Goal: Task Accomplishment & Management: Use online tool/utility

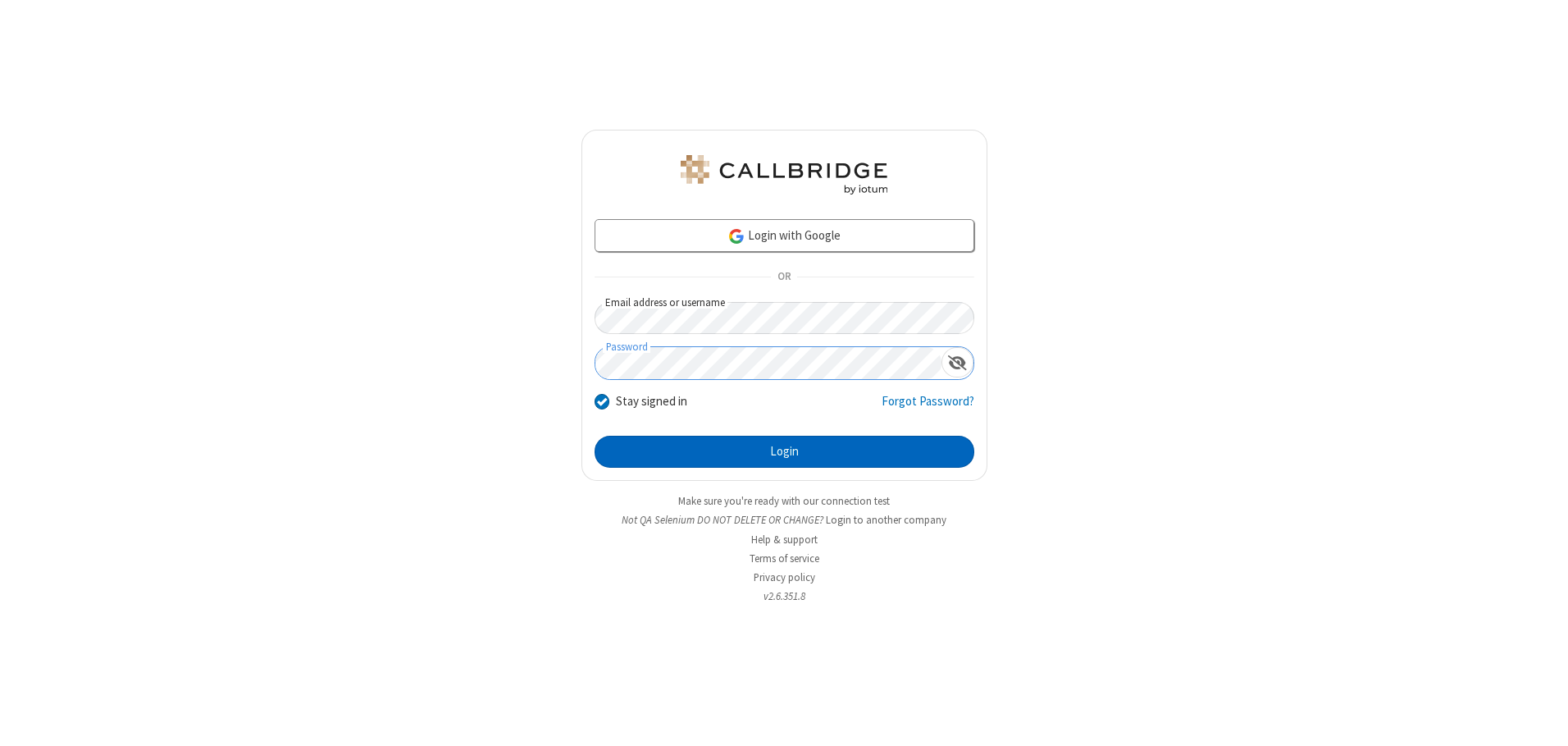
click at [784, 451] on button "Login" at bounding box center [784, 451] width 379 height 33
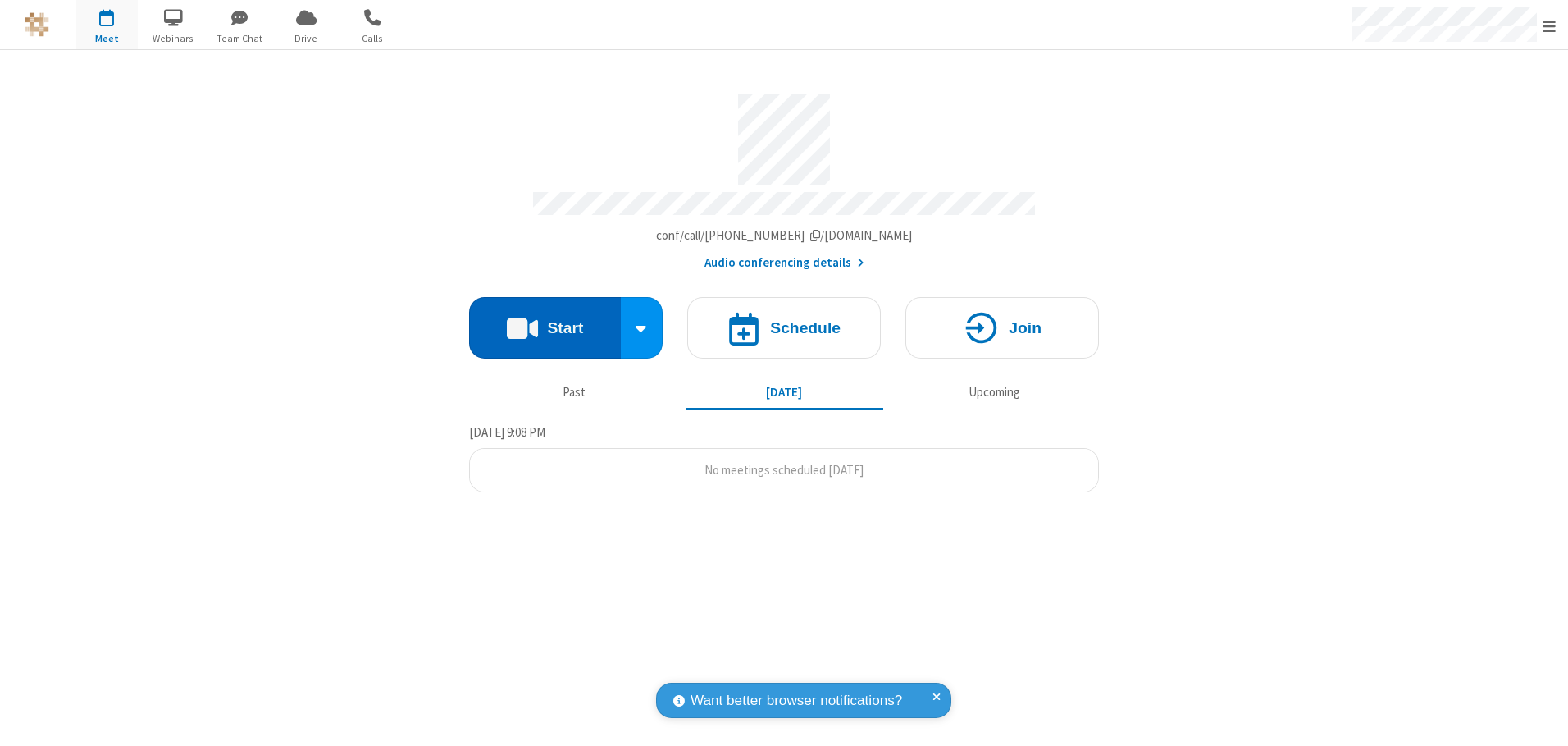
click at [545, 322] on button "Start" at bounding box center [545, 328] width 152 height 62
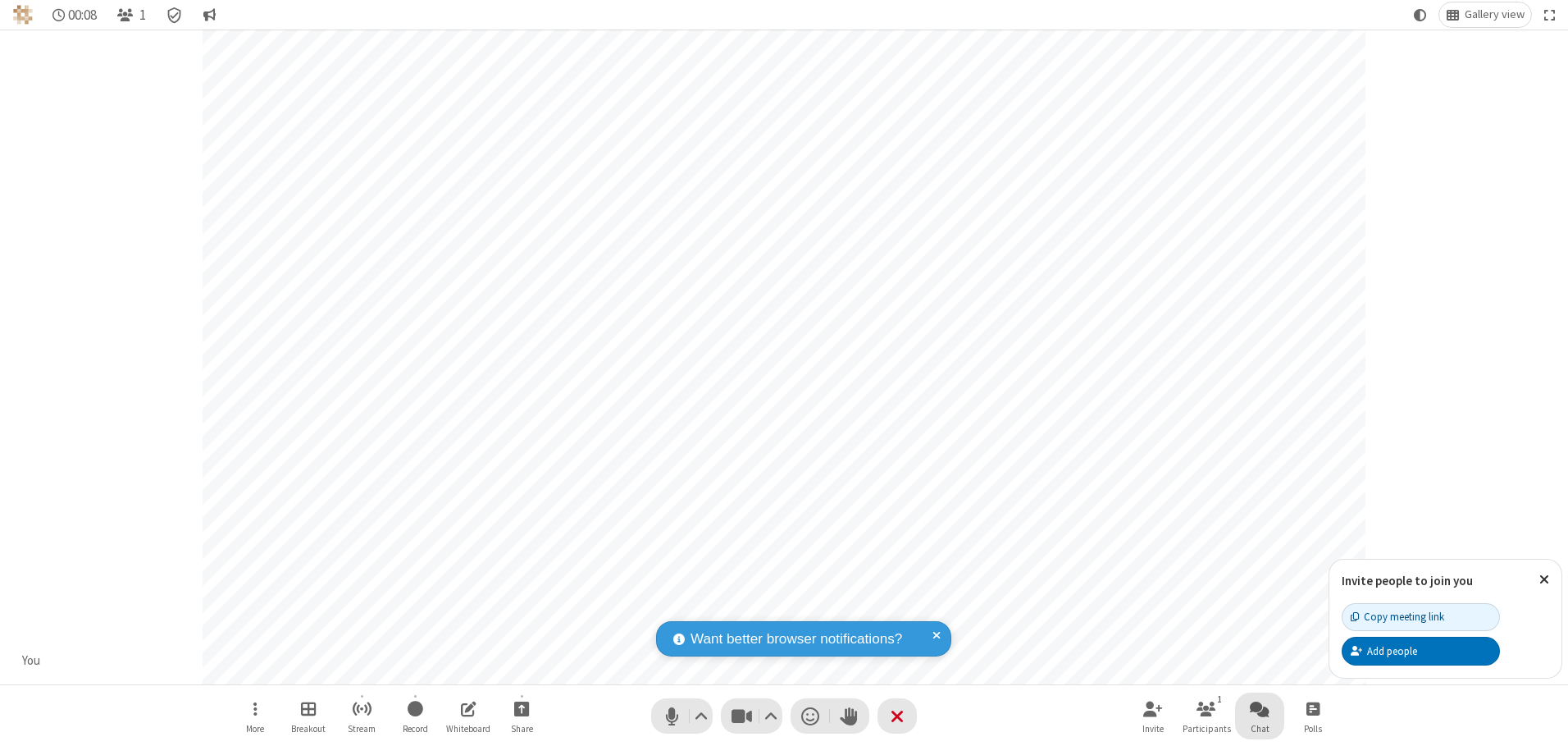
click at [1260, 708] on span "Open chat" at bounding box center [1260, 708] width 20 height 21
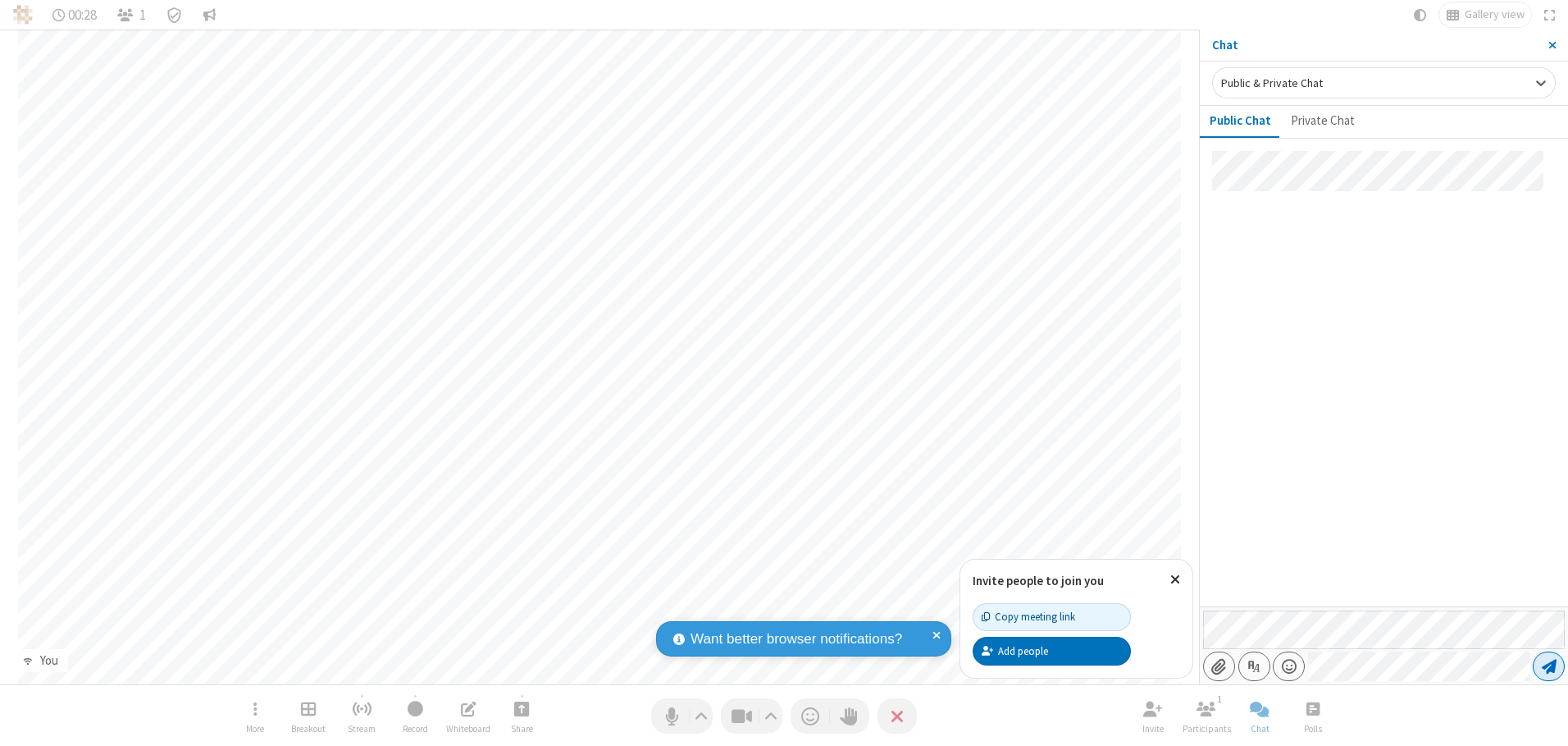
click at [1549, 667] on span "Send message" at bounding box center [1550, 667] width 15 height 17
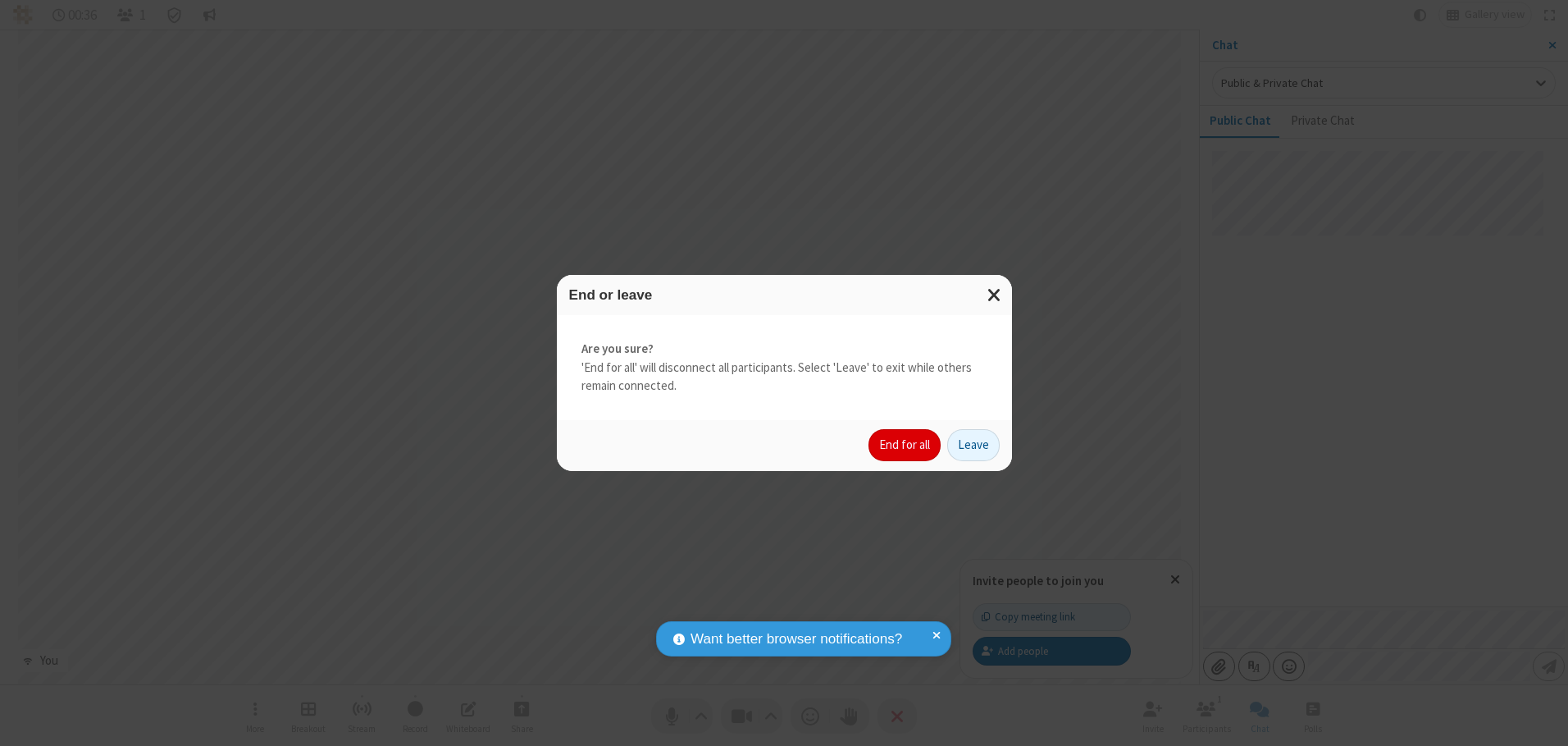
click at [906, 445] on button "End for all" at bounding box center [905, 445] width 73 height 33
